Goal: Find specific page/section: Find specific page/section

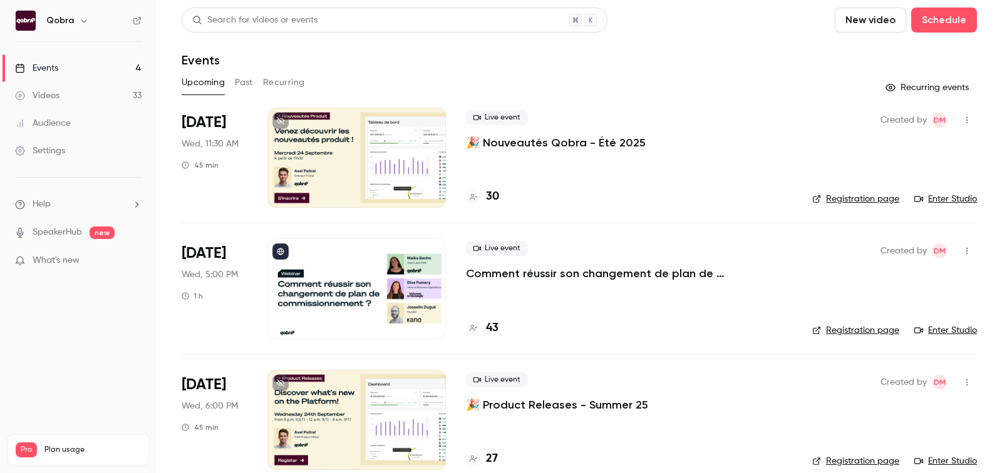
click at [495, 320] on h4 "43" at bounding box center [492, 328] width 13 height 17
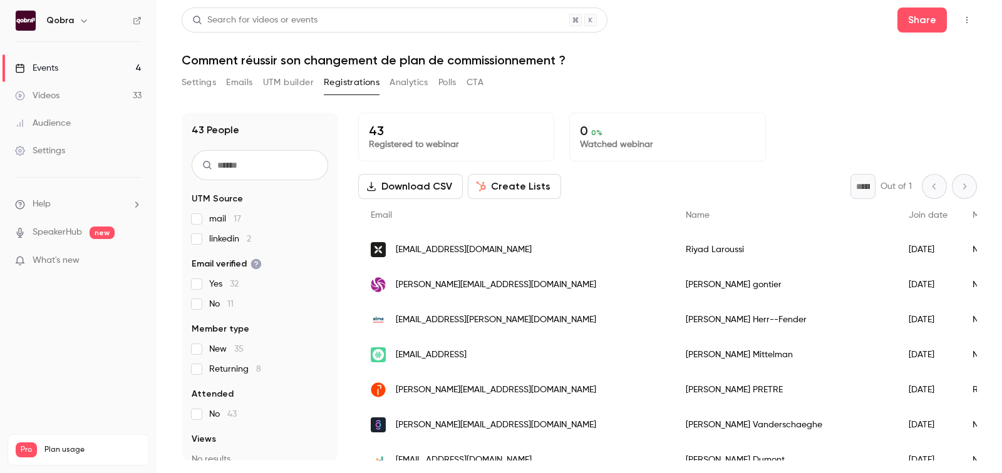
scroll to position [75, 0]
